Goal: Communication & Community: Ask a question

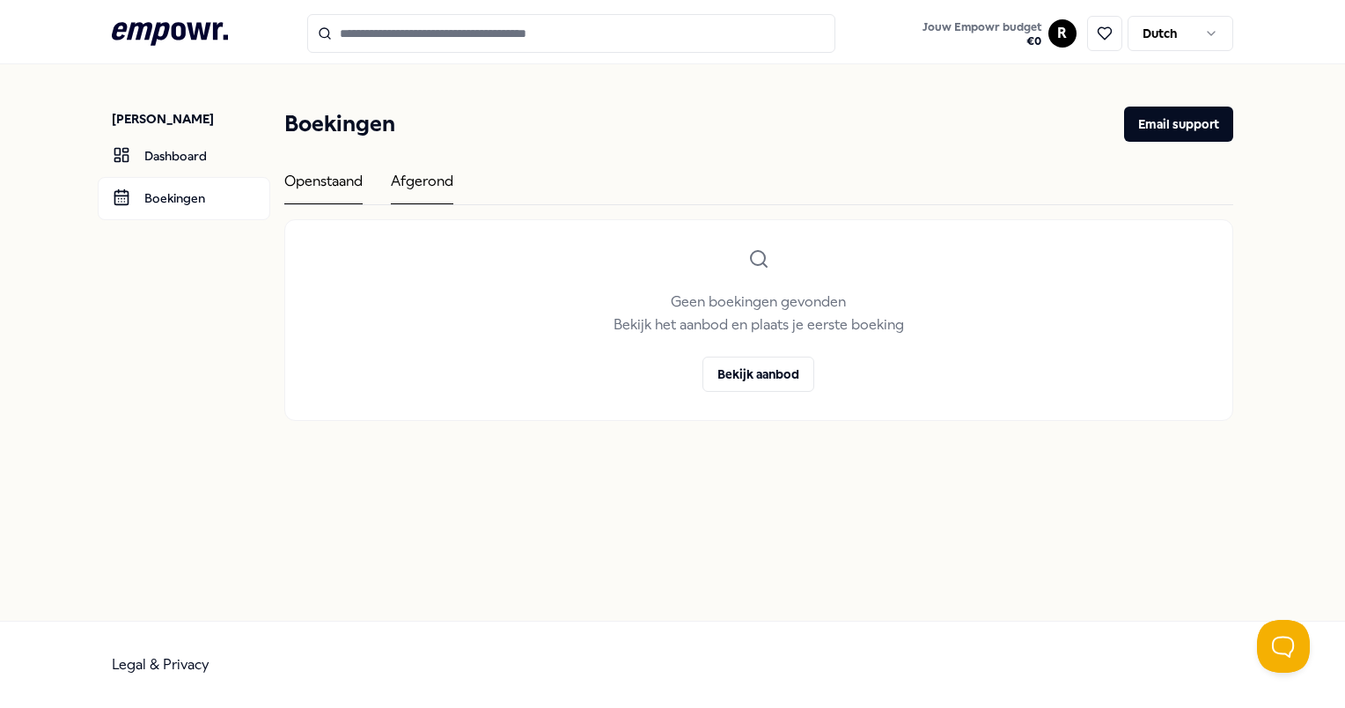
click at [426, 176] on div "Afgerond" at bounding box center [422, 187] width 62 height 34
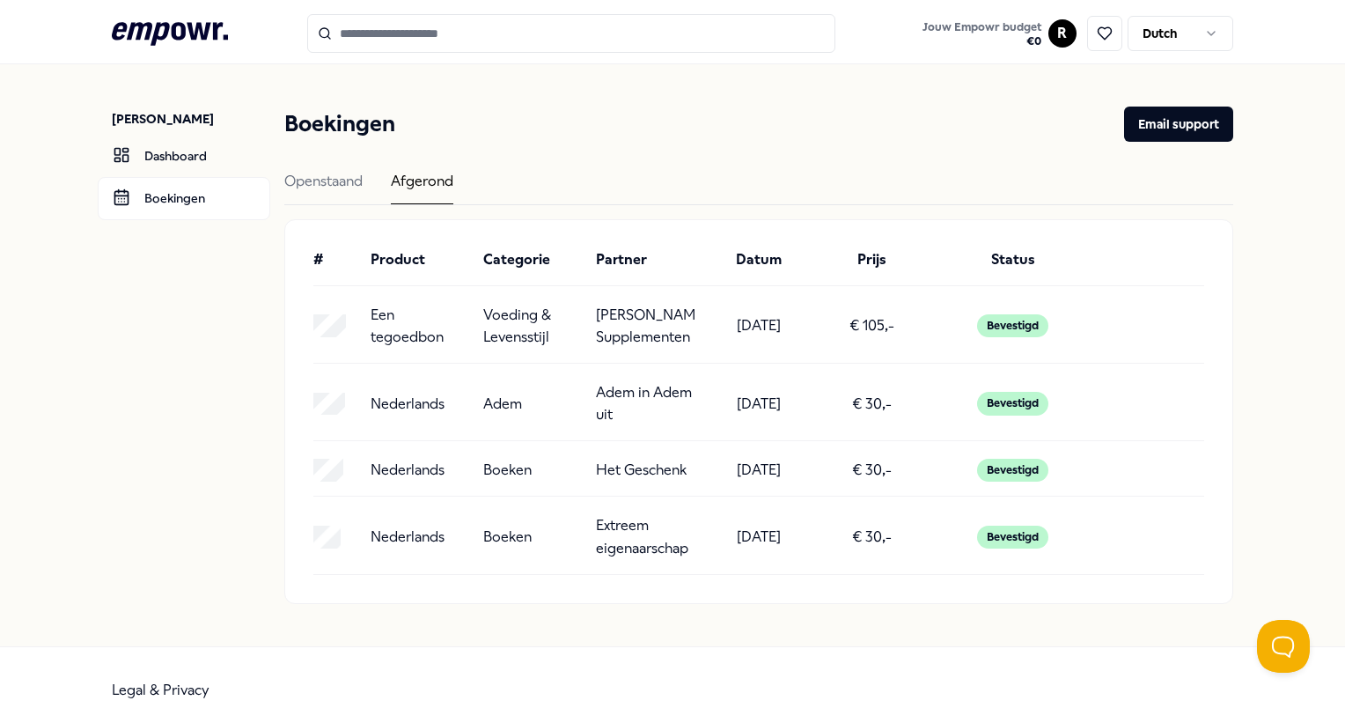
click at [1022, 326] on div "Bevestigd" at bounding box center [1012, 325] width 71 height 23
drag, startPoint x: 1022, startPoint y: 326, endPoint x: 1107, endPoint y: 322, distance: 85.5
click at [1107, 322] on div "Een tegoedbon Voeding & Levensstijl [PERSON_NAME]: Supplementen [DATE] € 105,- …" at bounding box center [758, 326] width 890 height 45
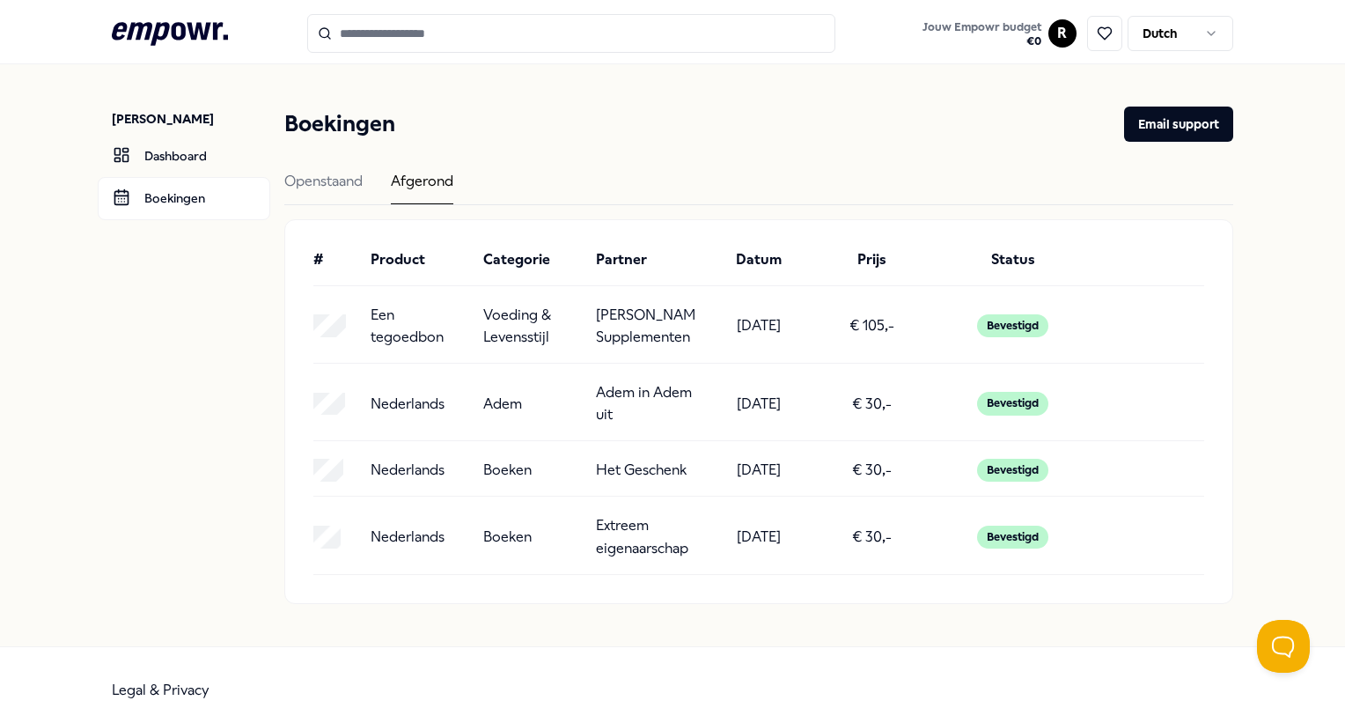
click at [671, 335] on p "[PERSON_NAME]: Supplementen" at bounding box center [645, 326] width 99 height 45
click at [203, 164] on link "Dashboard" at bounding box center [184, 156] width 173 height 42
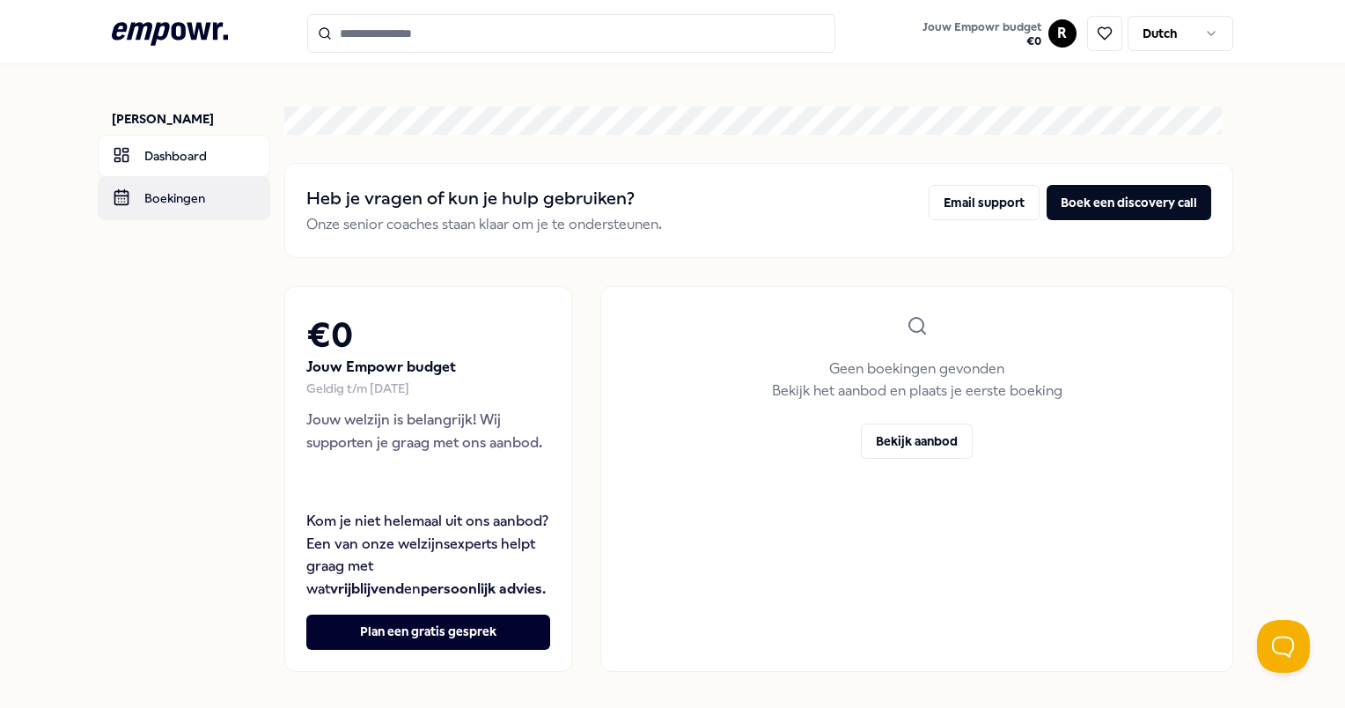
click at [152, 200] on link "Boekingen" at bounding box center [184, 198] width 173 height 42
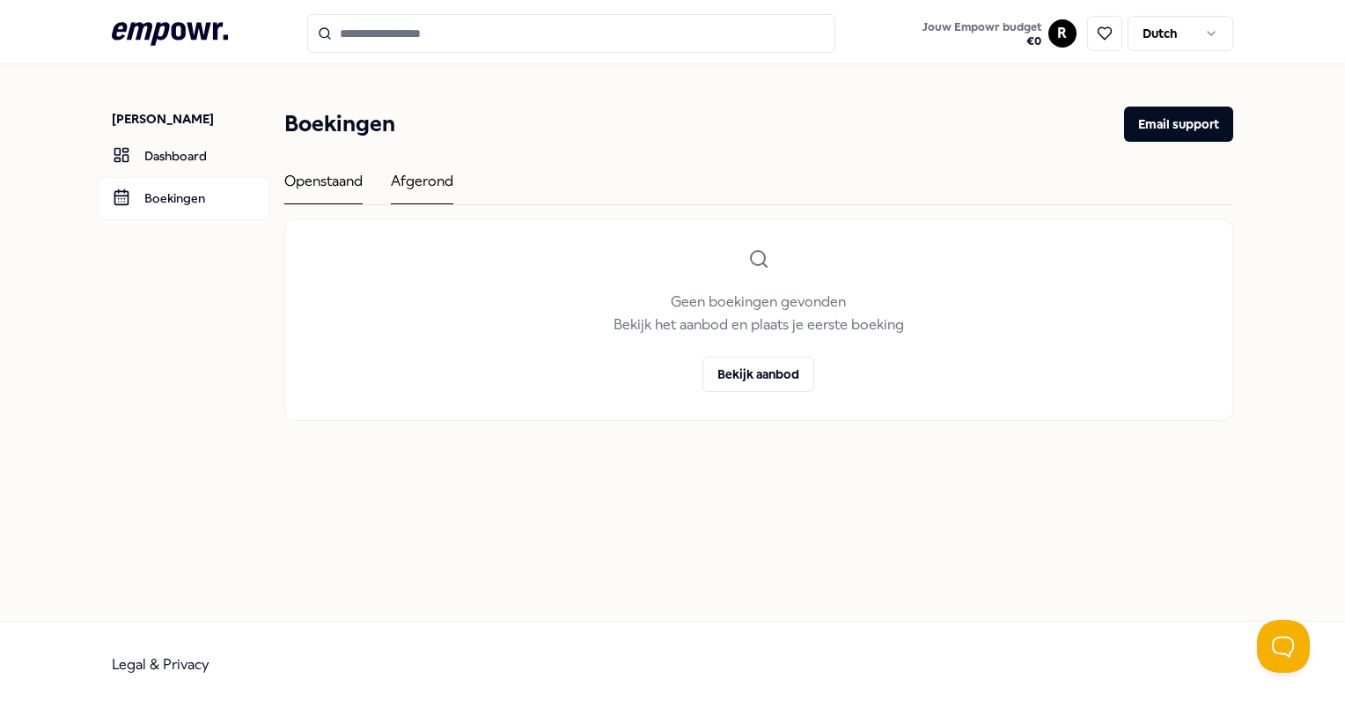
click at [435, 184] on div "Afgerond" at bounding box center [422, 187] width 62 height 34
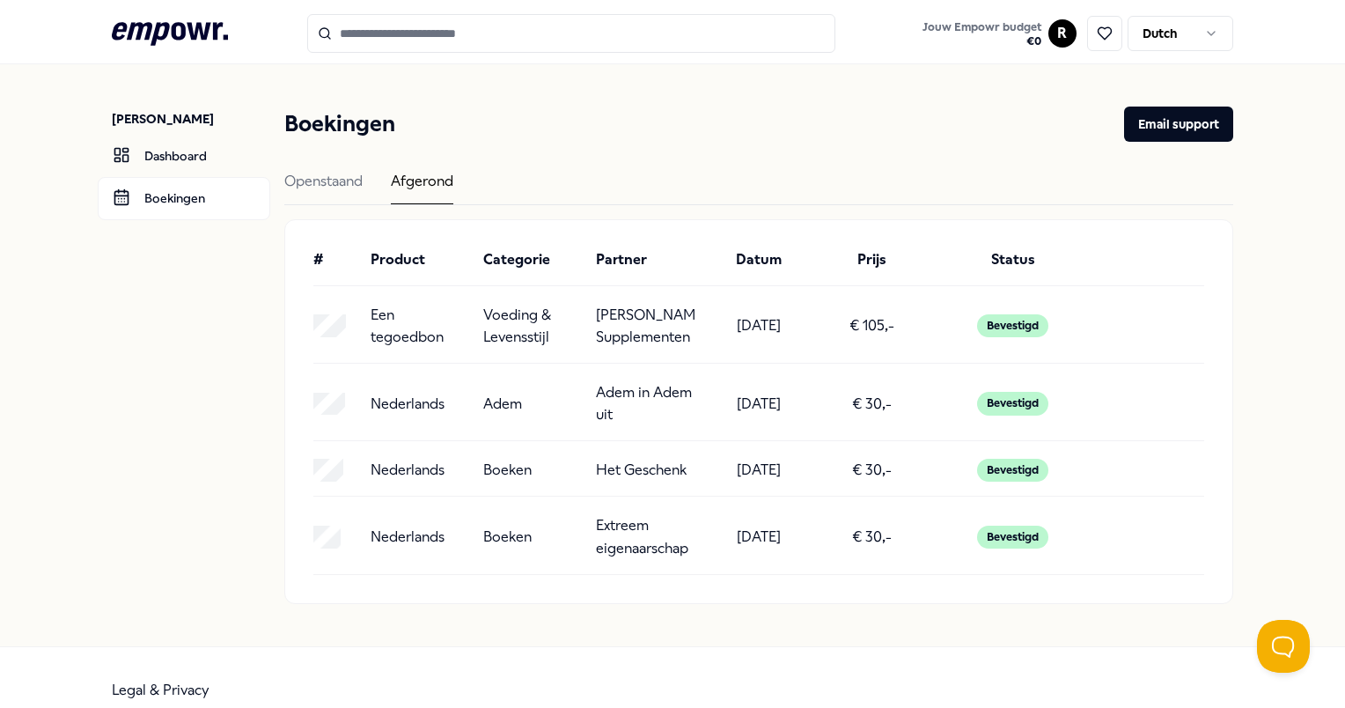
click at [1005, 322] on div "Bevestigd" at bounding box center [1012, 325] width 71 height 23
drag, startPoint x: 1005, startPoint y: 322, endPoint x: 863, endPoint y: 335, distance: 142.3
click at [863, 335] on p "€ 105,-" at bounding box center [871, 325] width 45 height 23
click at [743, 327] on p "[DATE]" at bounding box center [759, 325] width 44 height 23
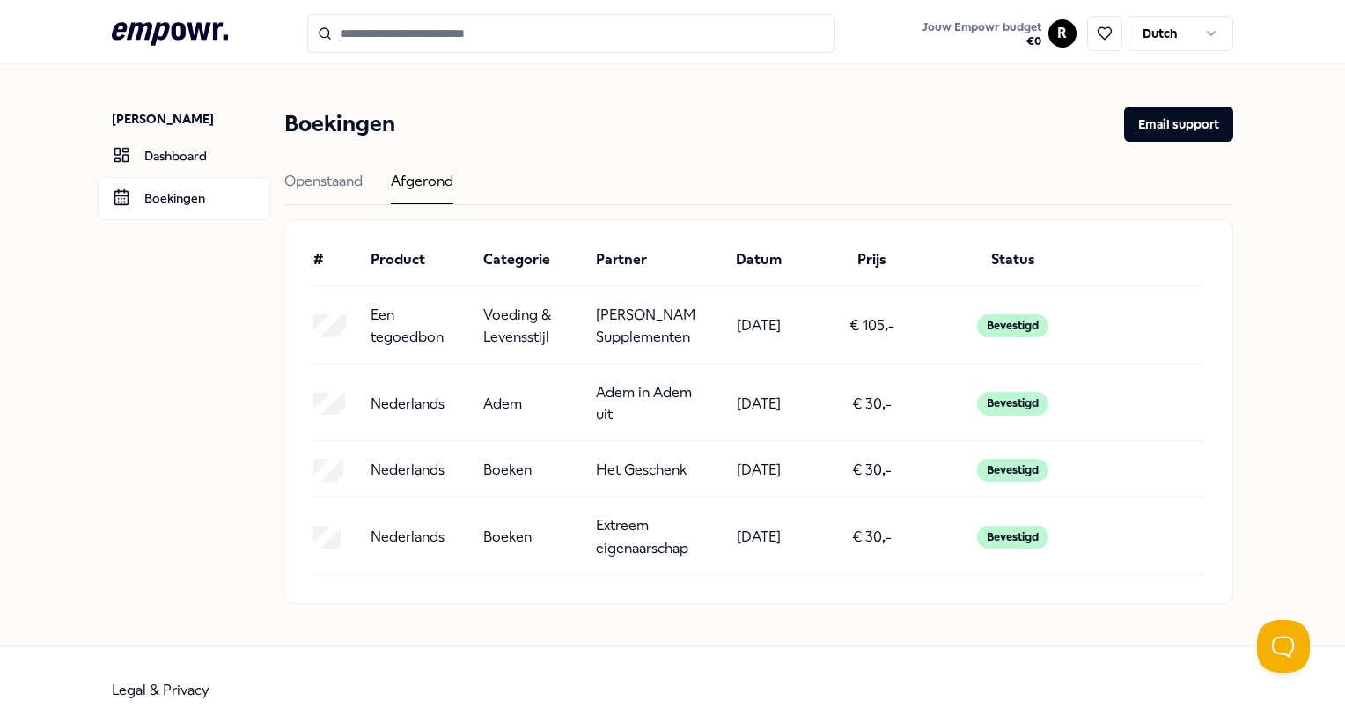
click at [639, 319] on p "[PERSON_NAME]: Supplementen" at bounding box center [645, 326] width 99 height 45
click at [489, 304] on p "Voeding & Levensstijl" at bounding box center [532, 326] width 99 height 45
drag, startPoint x: 419, startPoint y: 311, endPoint x: 408, endPoint y: 317, distance: 12.2
click at [408, 317] on p "Een tegoedbon" at bounding box center [420, 326] width 99 height 45
click at [182, 24] on icon at bounding box center [170, 33] width 116 height 23
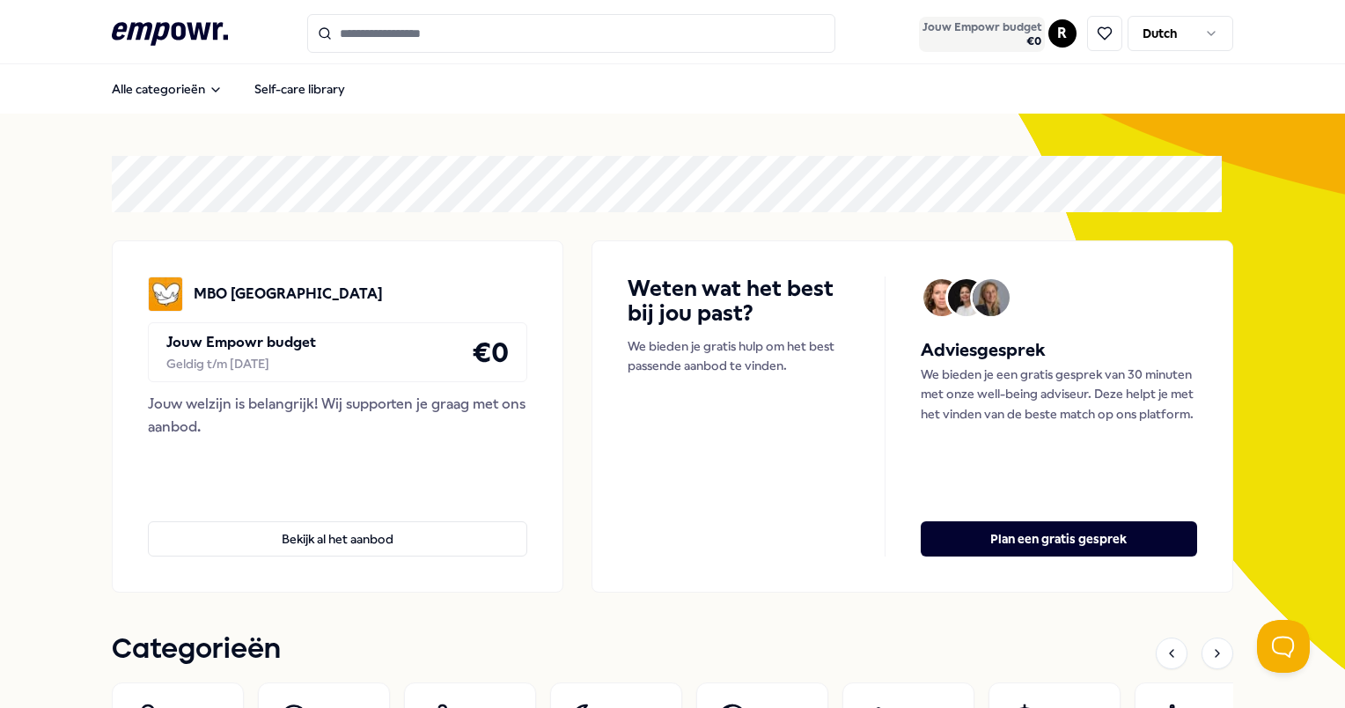
click at [1014, 40] on span "€ 0" at bounding box center [981, 41] width 119 height 14
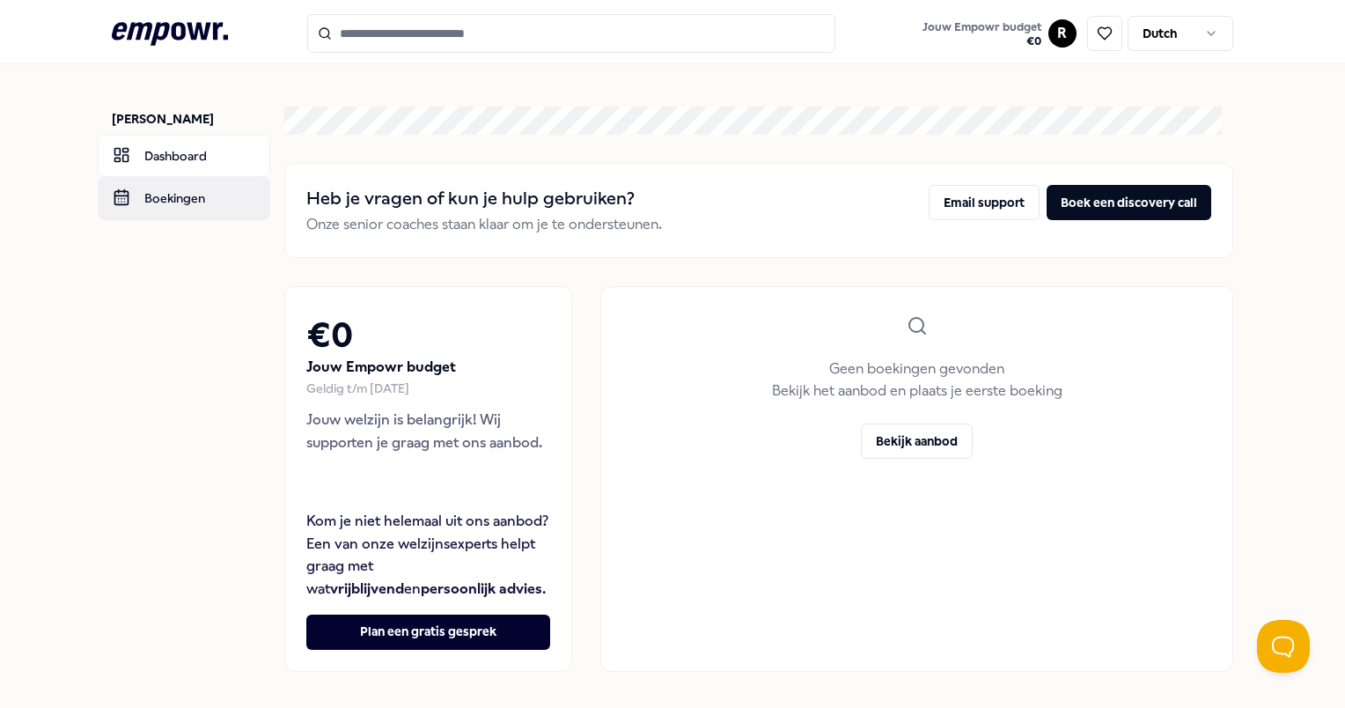
click at [175, 200] on link "Boekingen" at bounding box center [184, 198] width 173 height 42
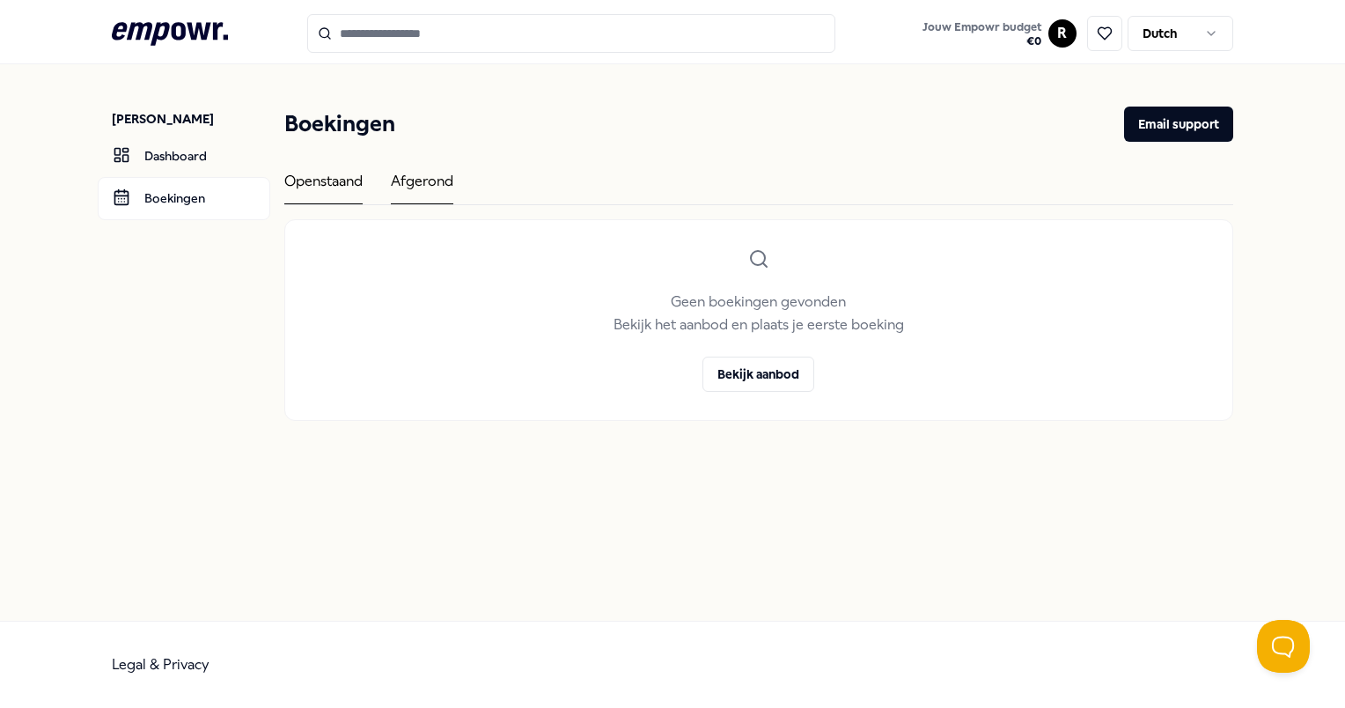
click at [414, 183] on div "Afgerond" at bounding box center [422, 187] width 62 height 34
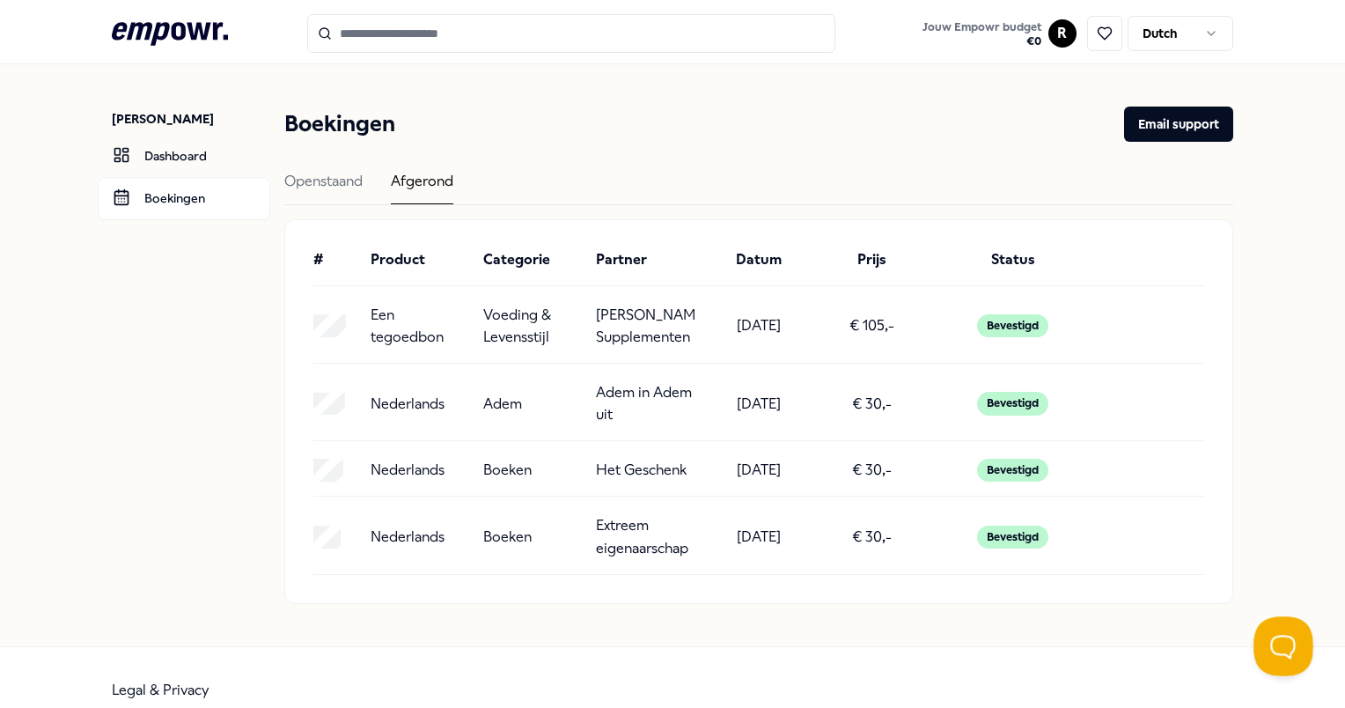
click at [1281, 635] on button "Open Beacon popover" at bounding box center [1279, 642] width 53 height 53
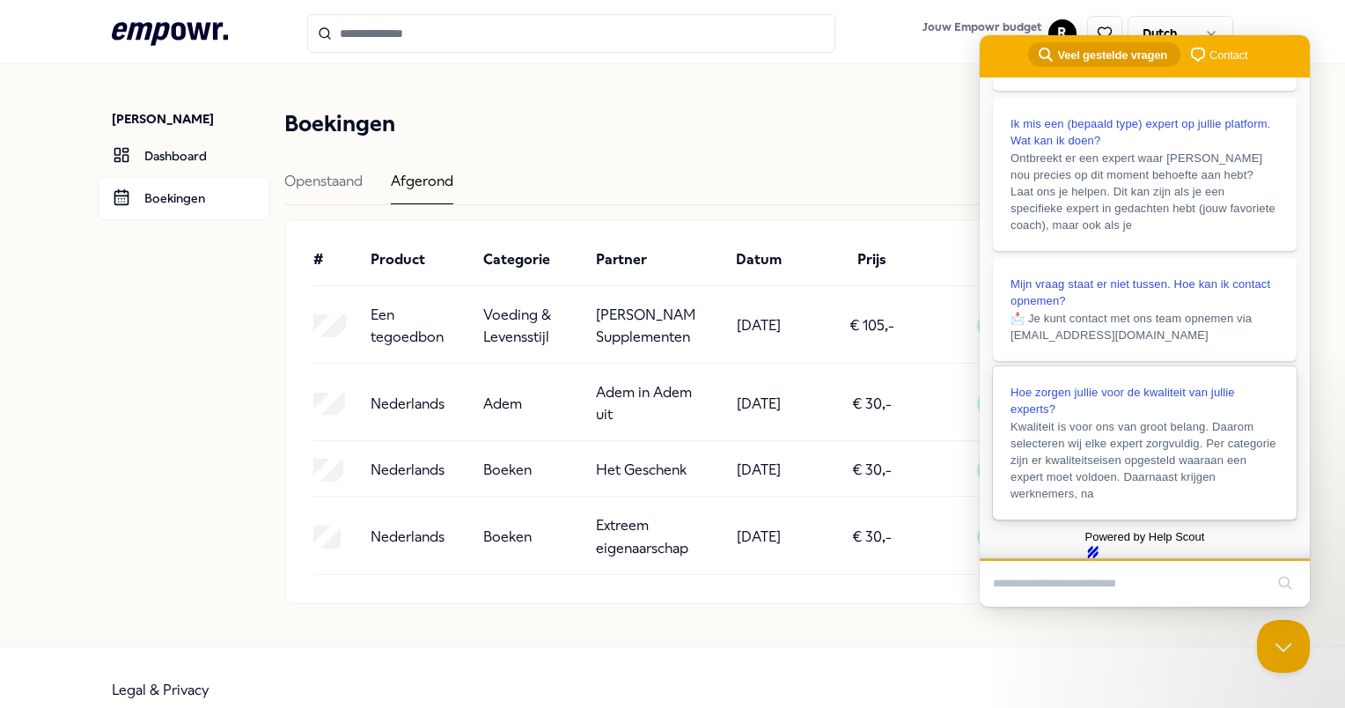
scroll to position [391, 0]
click at [1140, 579] on input "Search Doc articles" at bounding box center [1128, 583] width 271 height 37
type input "**********"
click button "search" at bounding box center [1285, 583] width 28 height 28
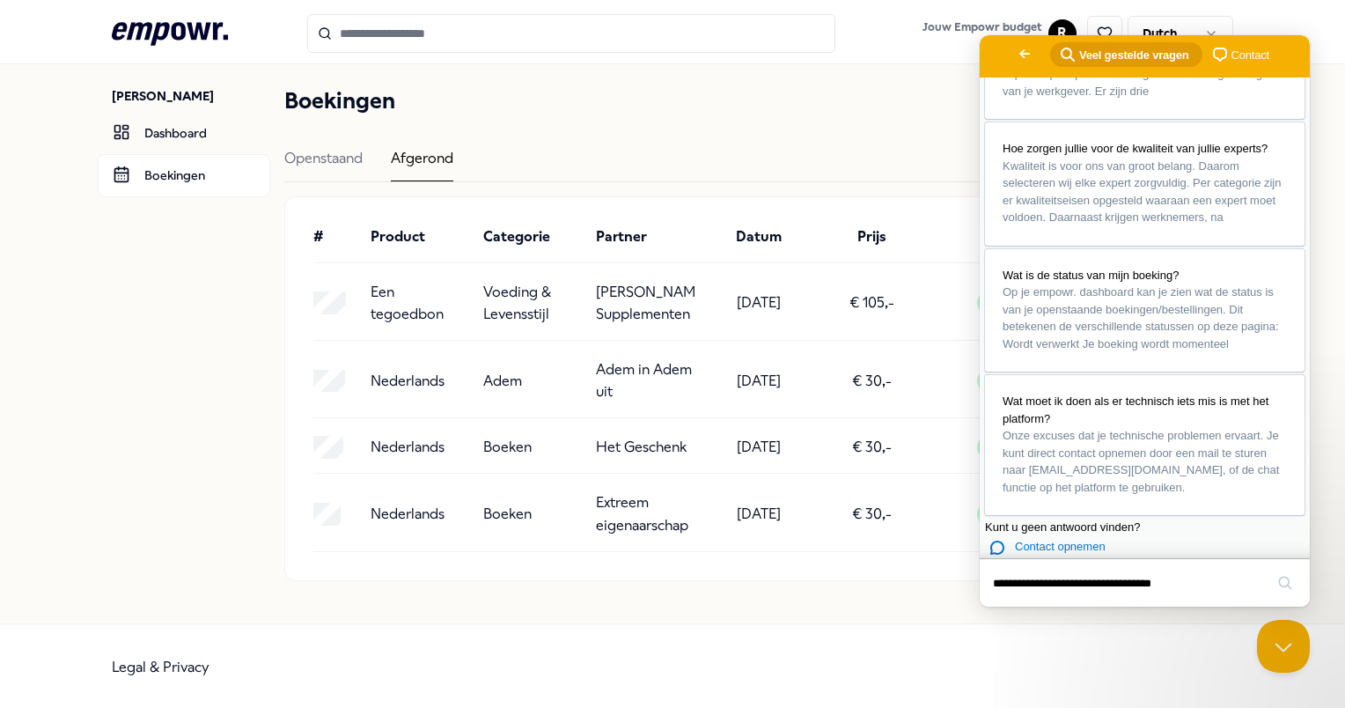
scroll to position [1136, 0]
click at [1089, 540] on span "Contact opnemen" at bounding box center [1060, 546] width 91 height 13
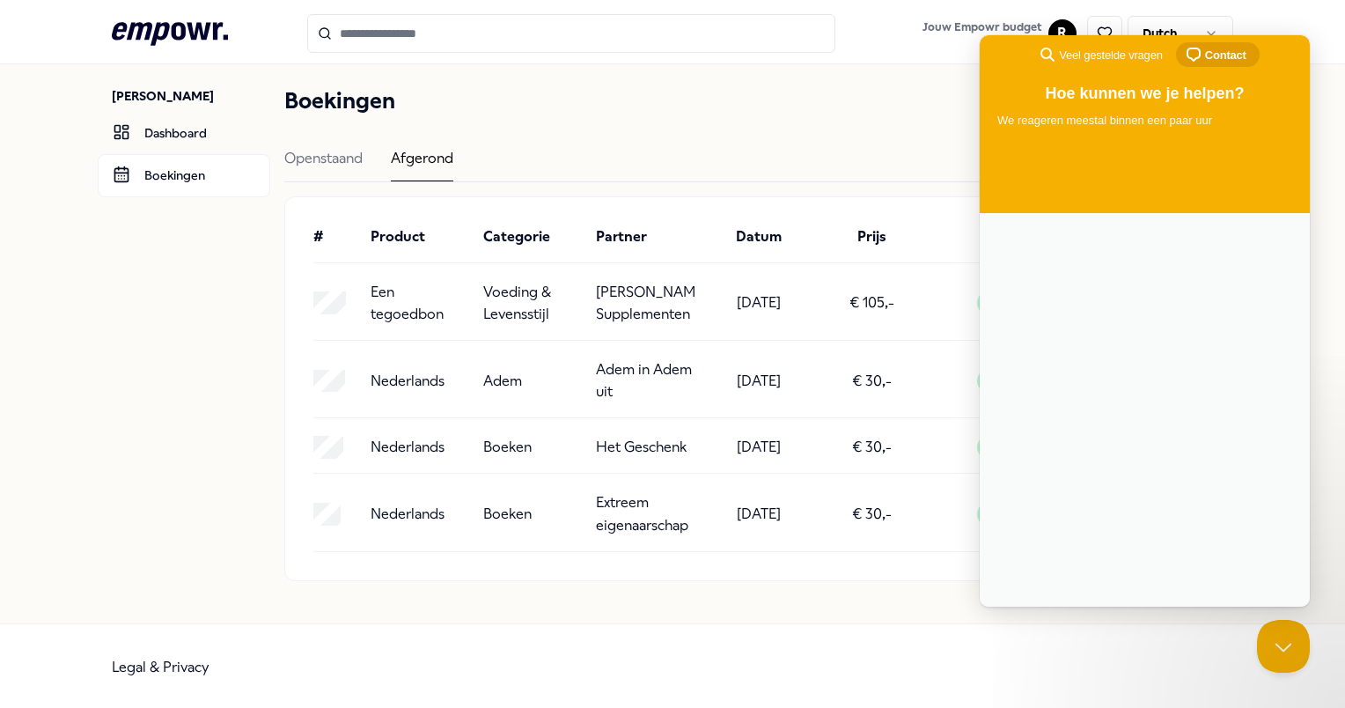
scroll to position [0, 0]
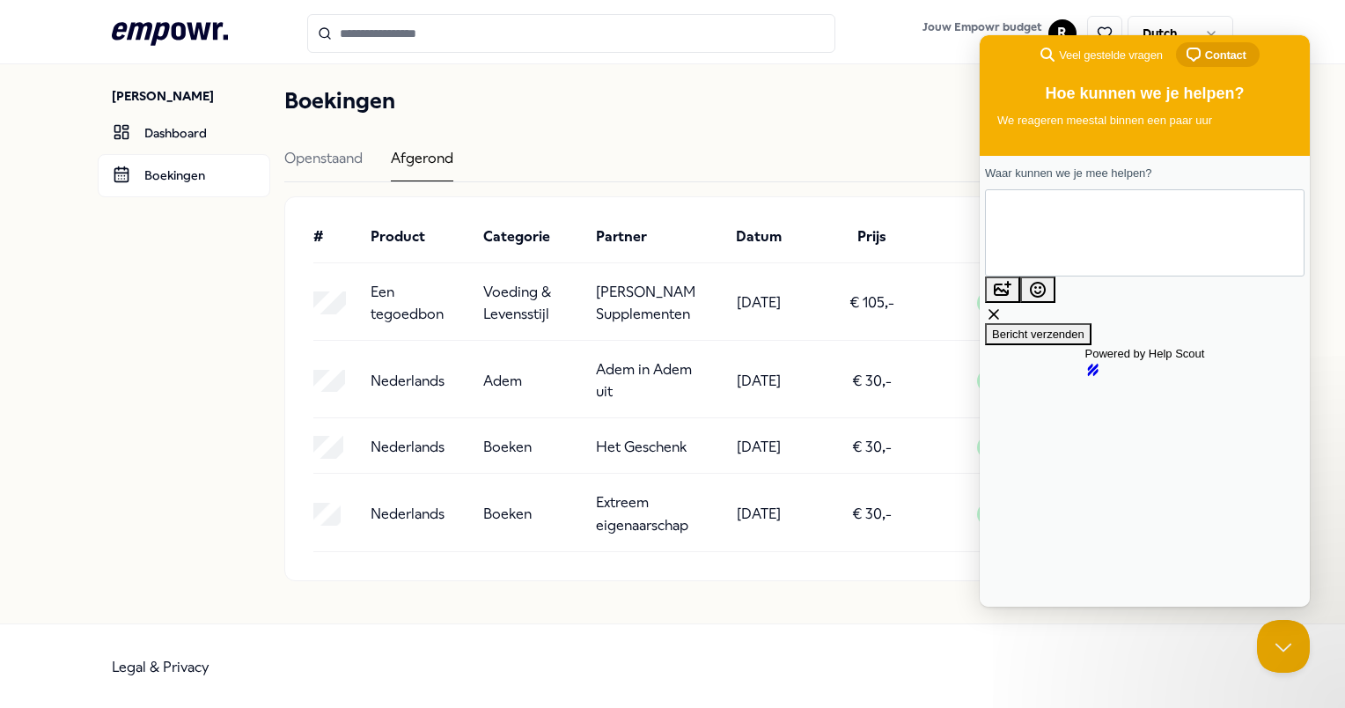
click at [1038, 225] on textarea "Waar kunnen we je mee helpen?" at bounding box center [1065, 232] width 133 height 85
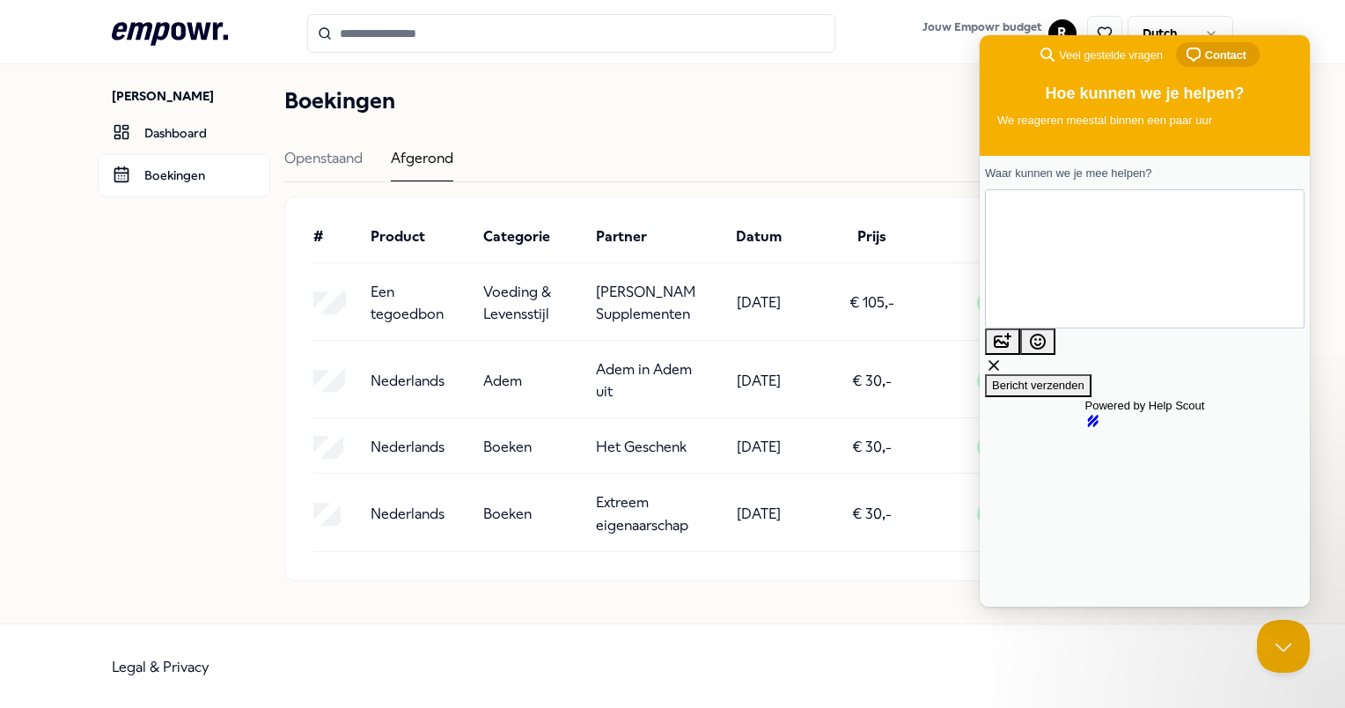
type textarea "**********"
click at [1084, 378] on span "Bericht verzenden" at bounding box center [1038, 384] width 92 height 13
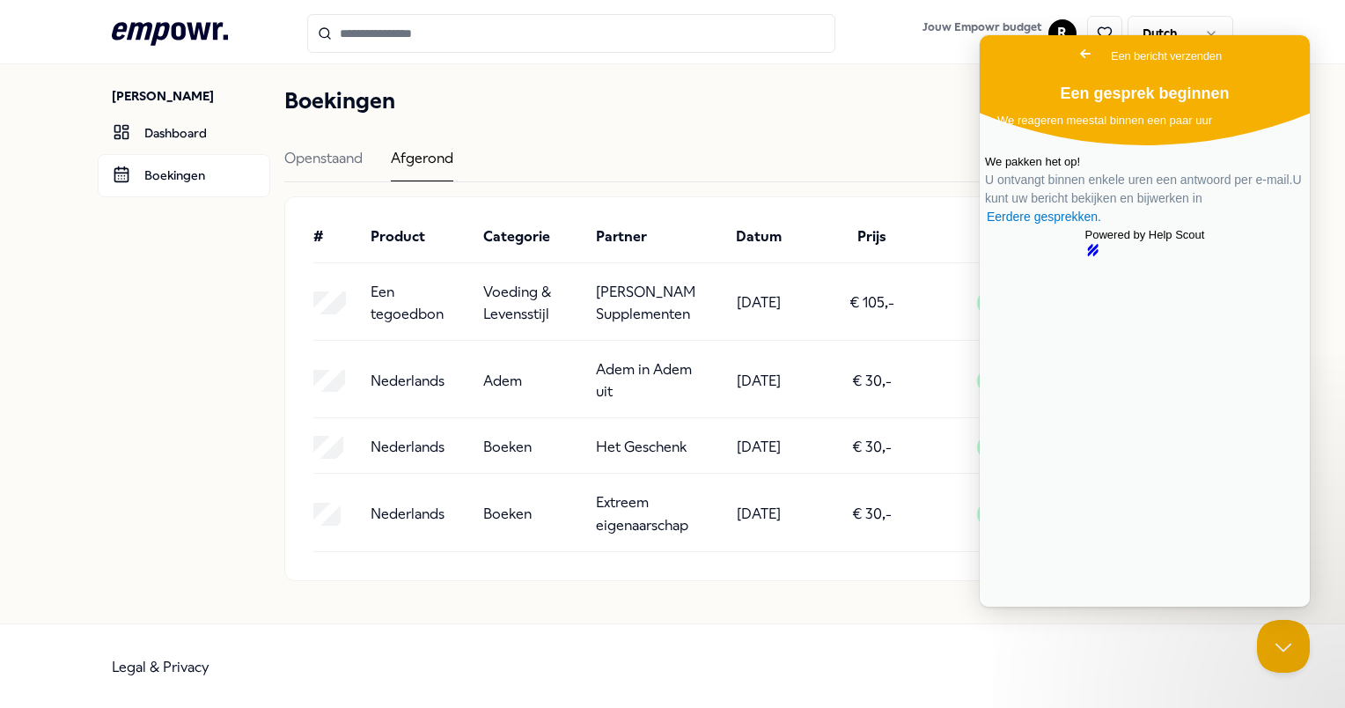
click at [856, 129] on div "Boekingen Email support Openstaand Afgerond # Product Categorie Partner Datum P…" at bounding box center [758, 332] width 948 height 497
click at [1075, 52] on span "Go back" at bounding box center [1085, 53] width 21 height 21
